Goal: Task Accomplishment & Management: Manage account settings

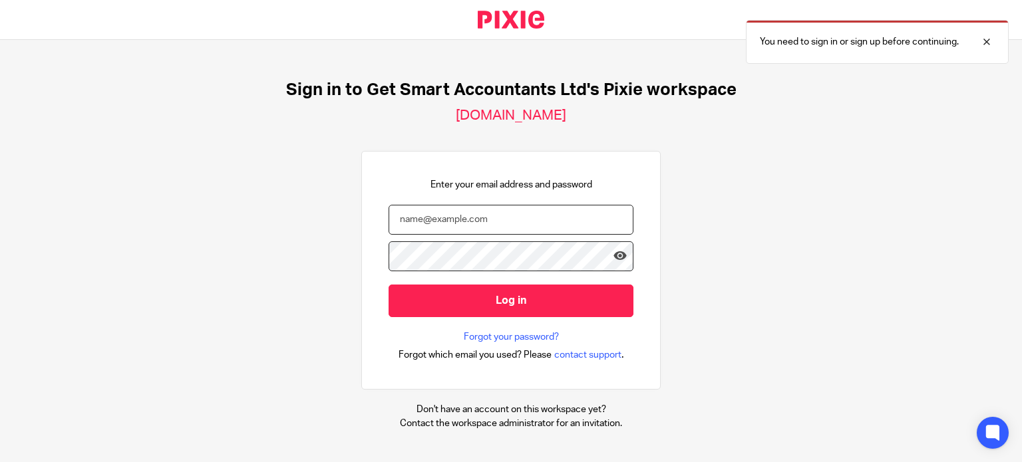
click at [479, 222] on input "email" at bounding box center [511, 220] width 245 height 30
type input "[PERSON_NAME][EMAIL_ADDRESS][DOMAIN_NAME]"
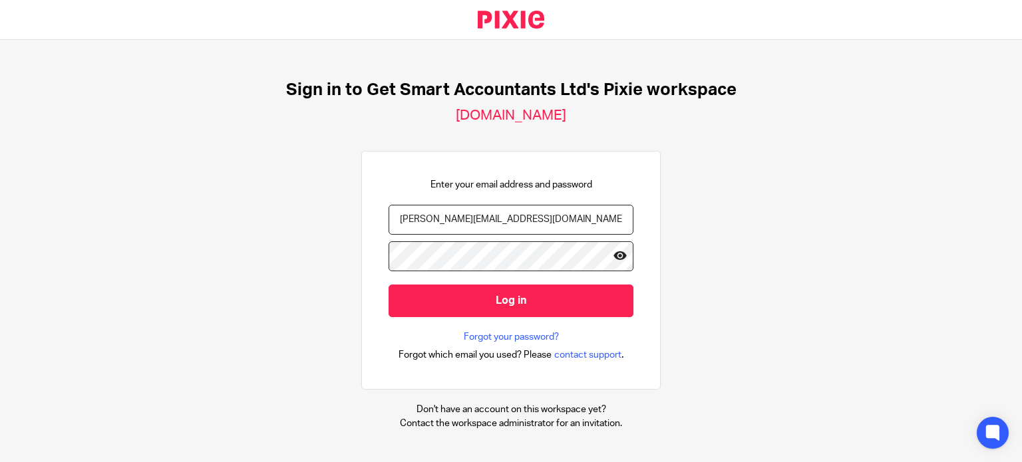
click at [613, 257] on icon at bounding box center [619, 255] width 13 height 13
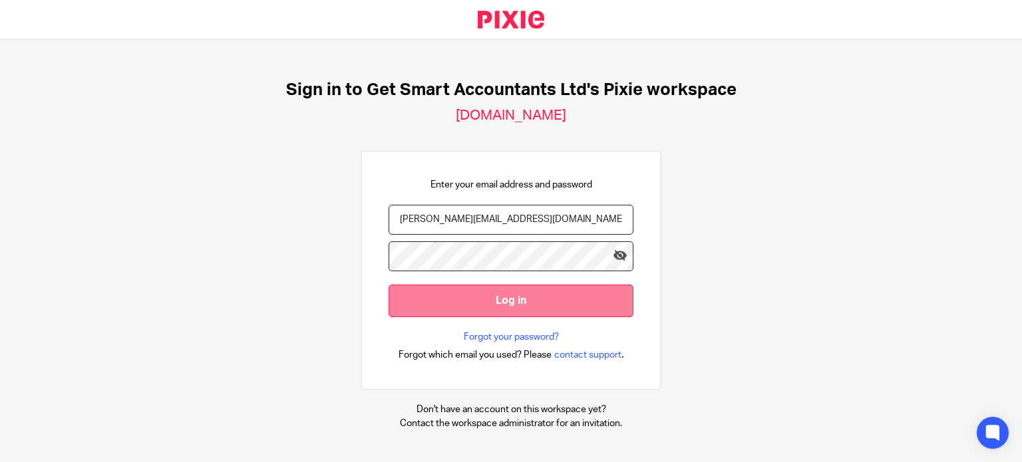
click at [524, 295] on input "Log in" at bounding box center [511, 301] width 245 height 33
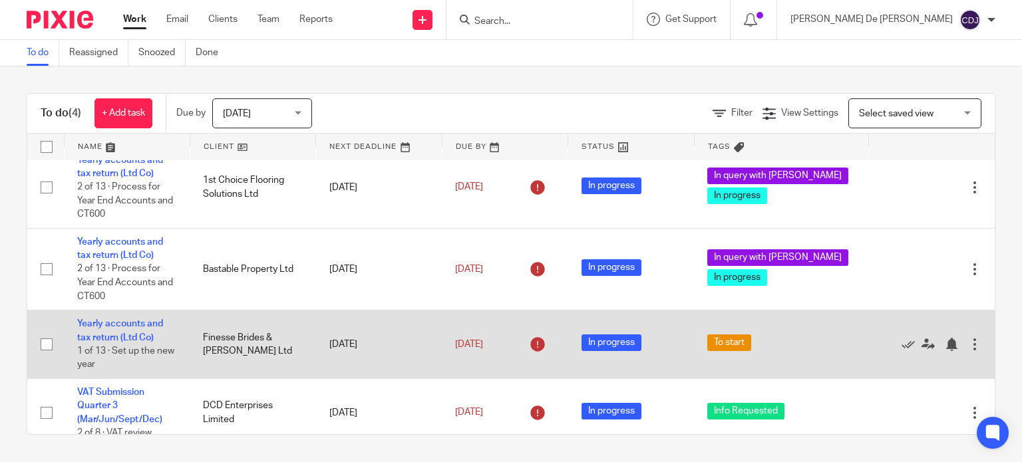
scroll to position [28, 0]
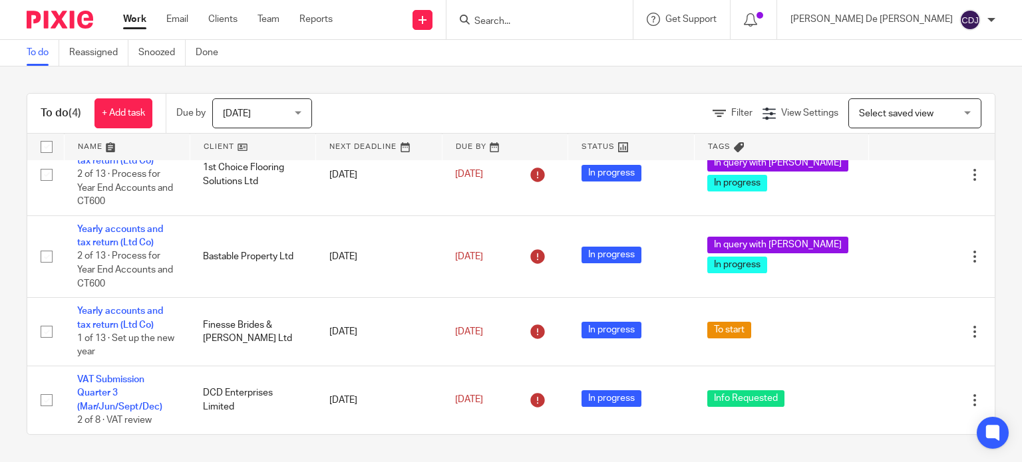
click at [279, 116] on span "[DATE]" at bounding box center [258, 113] width 71 height 28
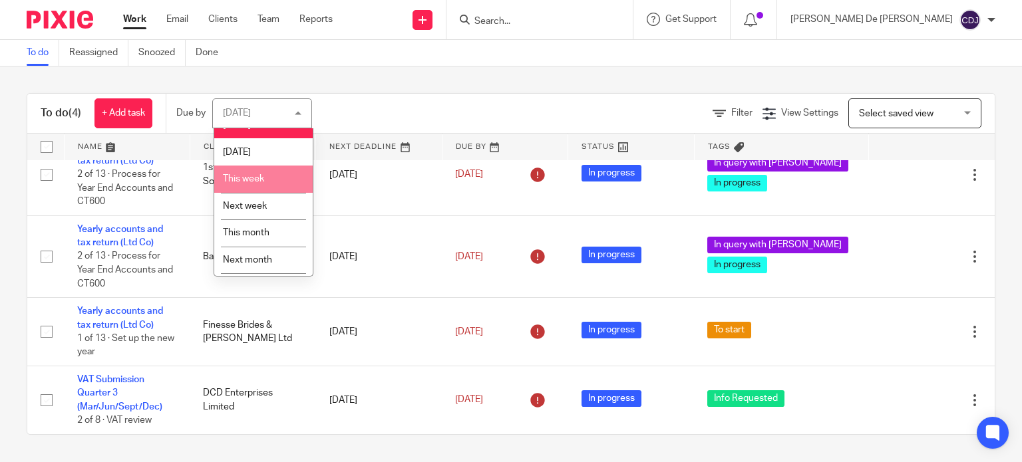
scroll to position [43, 0]
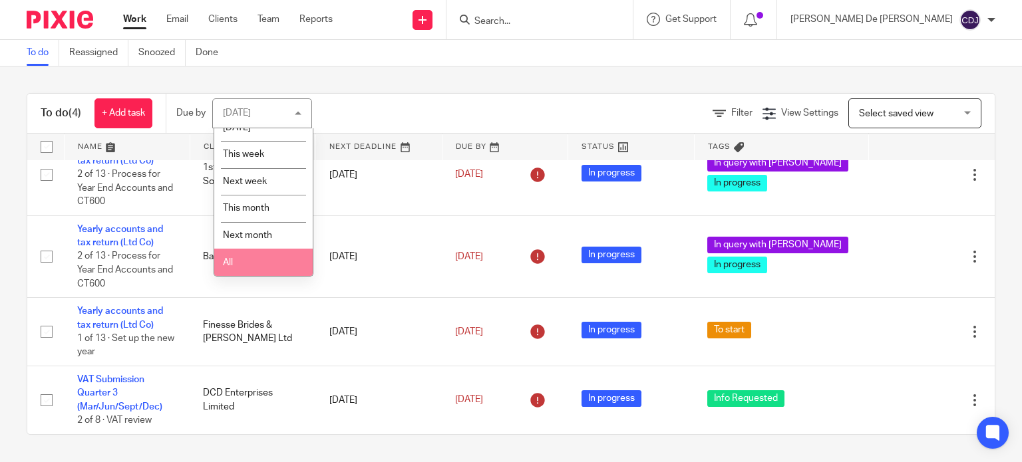
click at [258, 249] on li "All" at bounding box center [263, 262] width 98 height 27
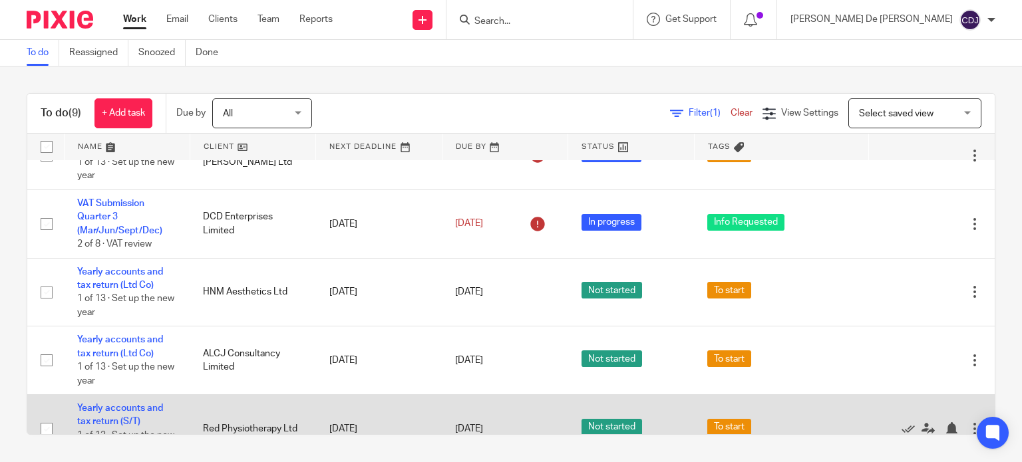
scroll to position [172, 0]
